Goal: Information Seeking & Learning: Understand process/instructions

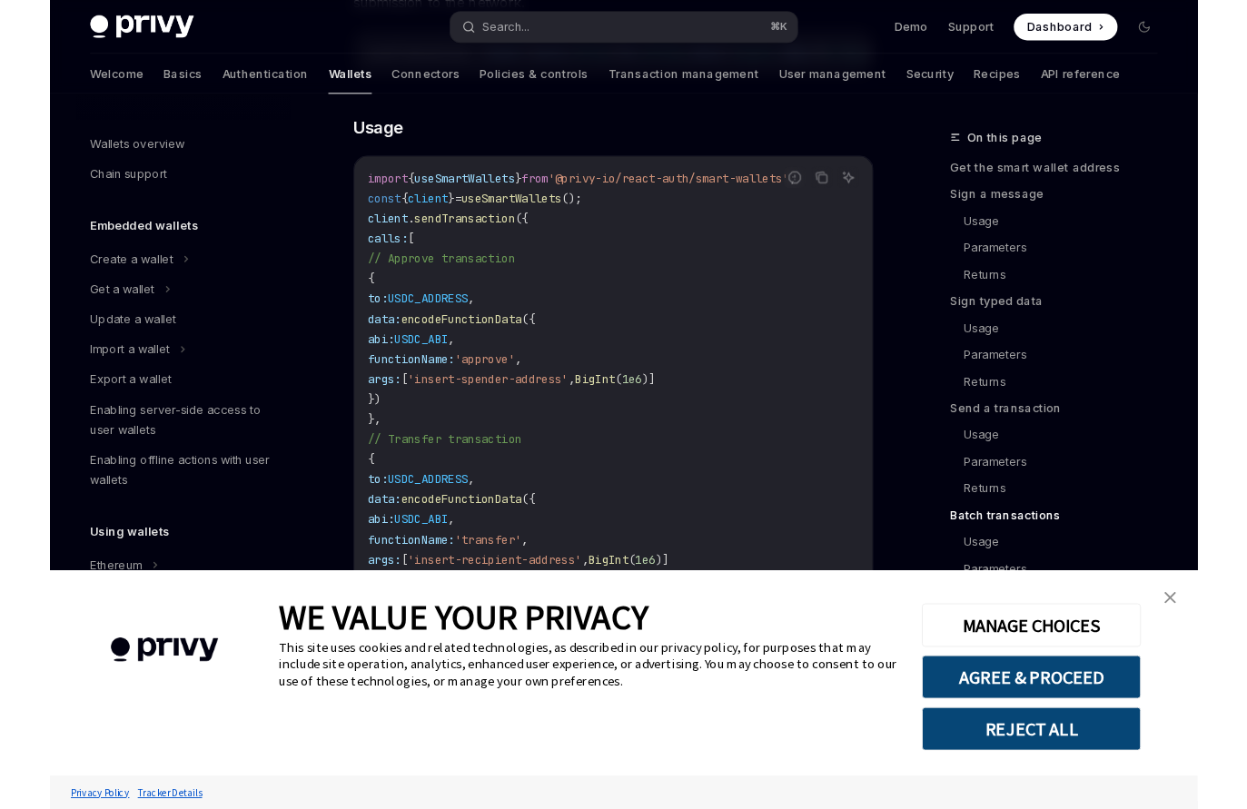
scroll to position [4047, 0]
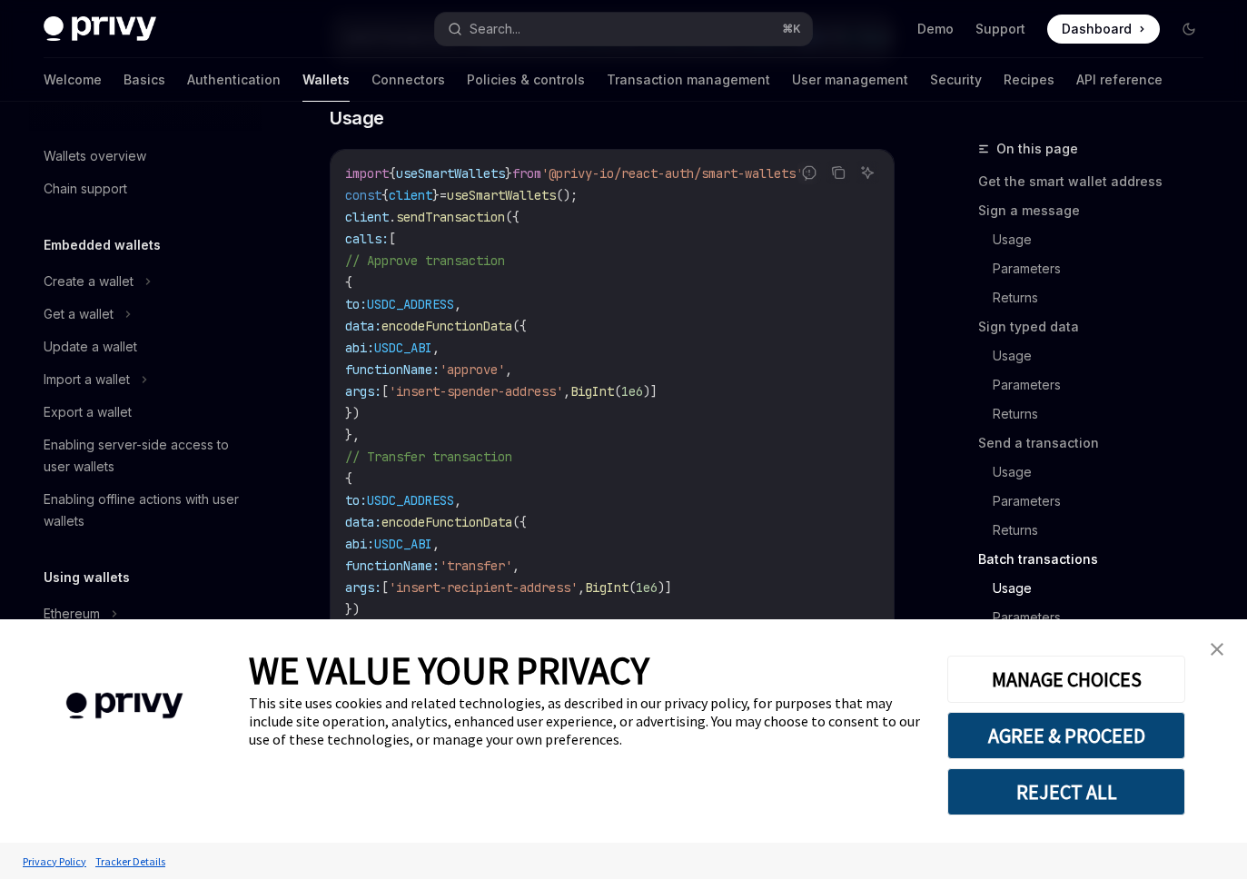
click at [1214, 643] on img "close banner" at bounding box center [1216, 649] width 13 height 13
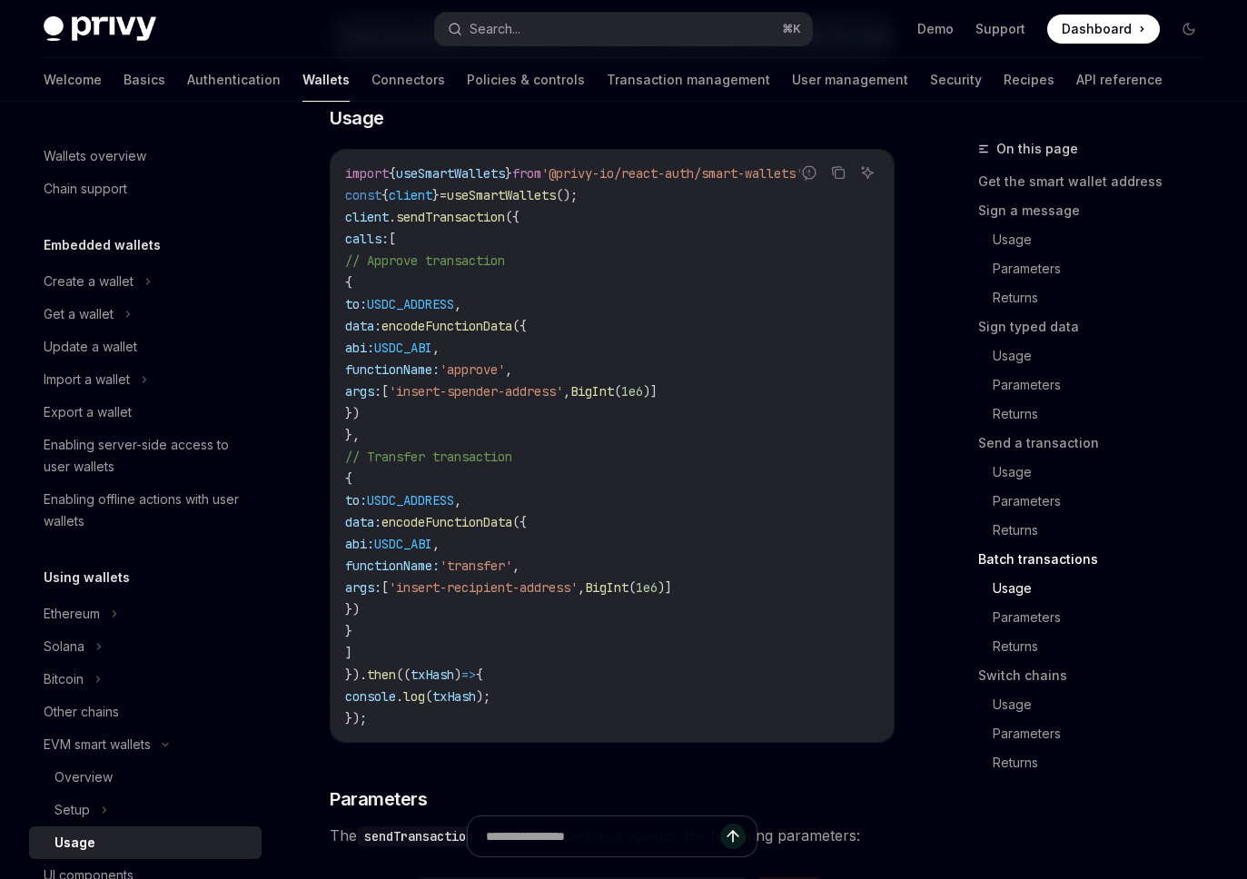
type textarea "*"
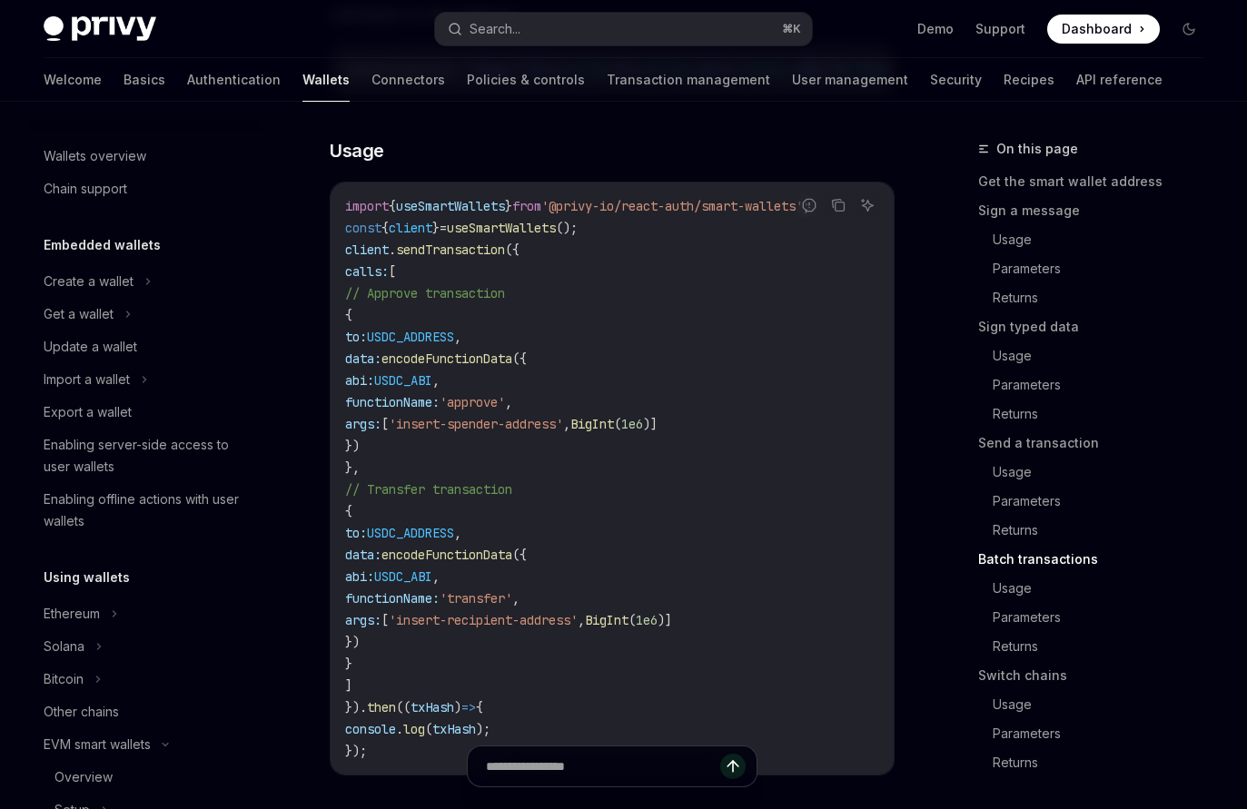
scroll to position [4015, 0]
click at [563, 431] on span "'insert-spender-address'" at bounding box center [476, 423] width 174 height 16
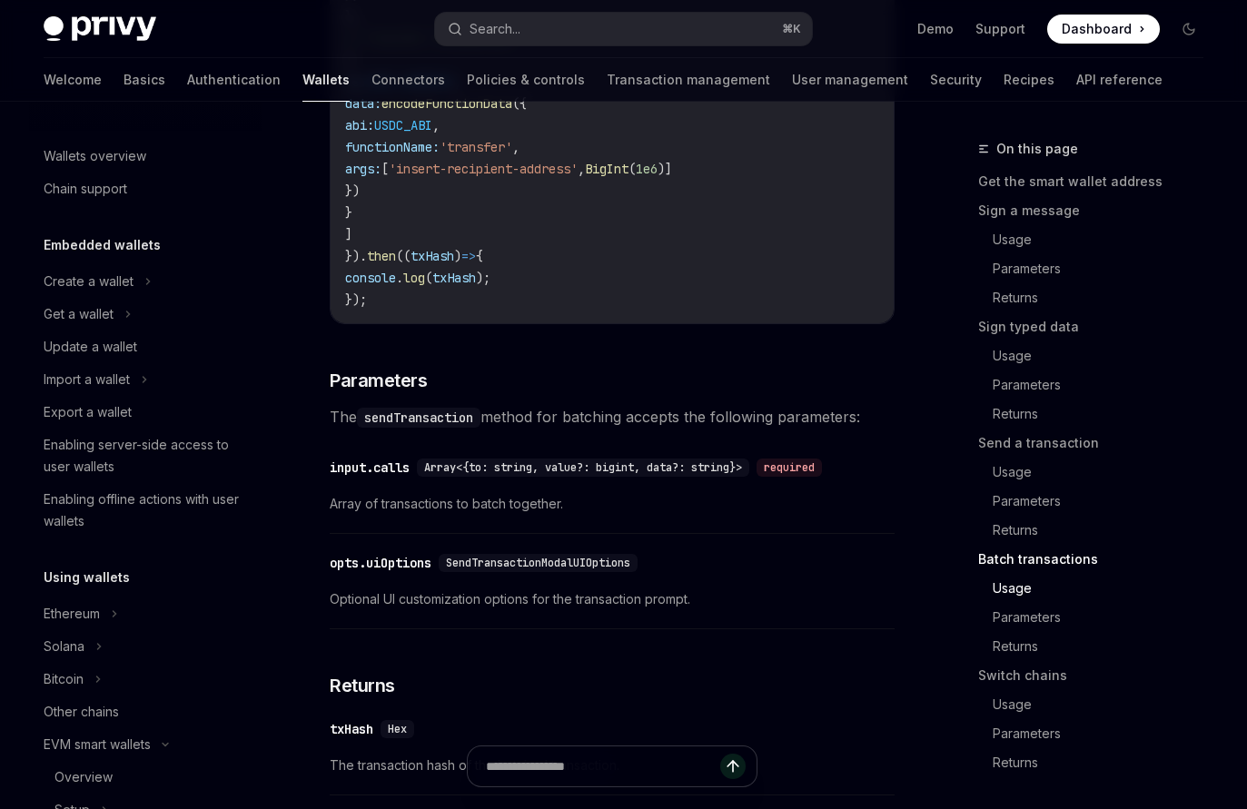
scroll to position [4518, 0]
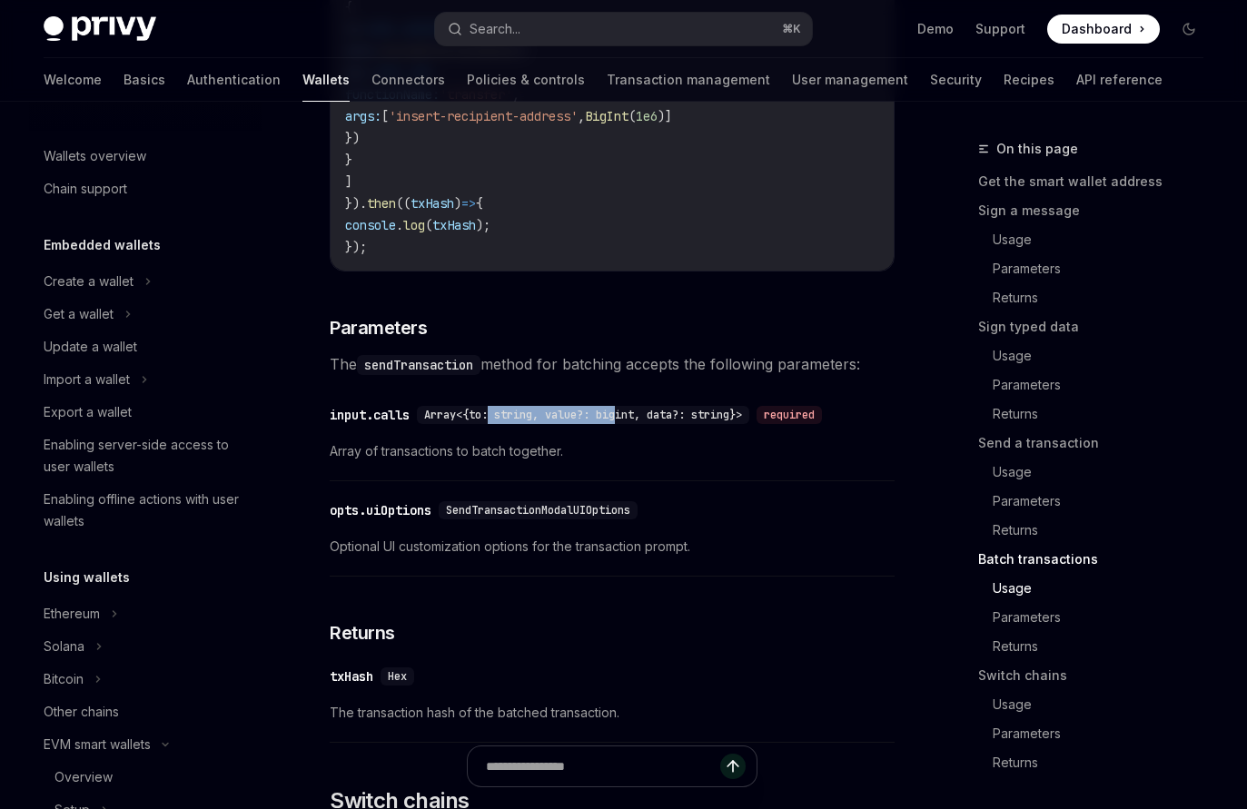
drag, startPoint x: 491, startPoint y: 459, endPoint x: 623, endPoint y: 463, distance: 131.7
click at [623, 424] on div "Array<{to: string, value?: bigint, data?: string}>" at bounding box center [583, 415] width 332 height 18
click at [723, 422] on span "Array<{to: string, value?: bigint, data?: string}>" at bounding box center [583, 415] width 318 height 15
click at [715, 422] on span "Array<{to: string, value?: bigint, data?: string}>" at bounding box center [583, 415] width 318 height 15
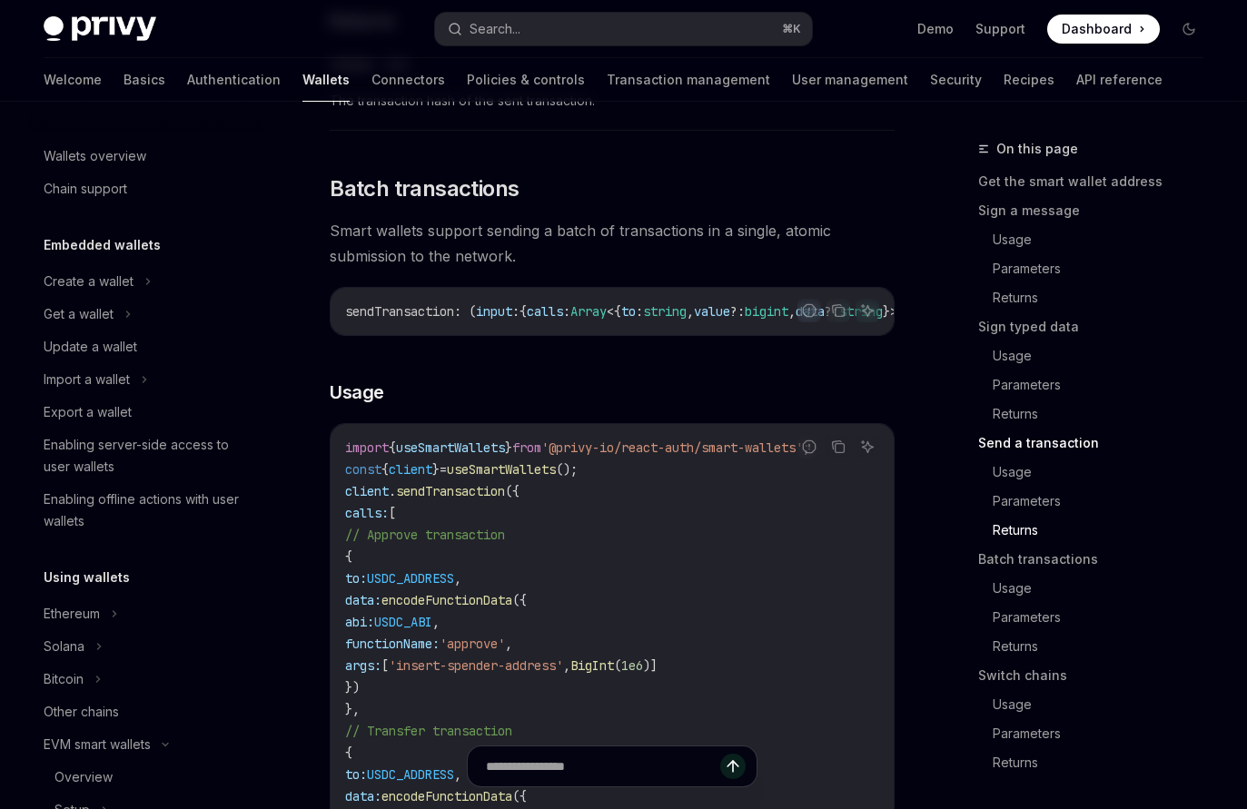
scroll to position [4395, 0]
